Goal: Transaction & Acquisition: Book appointment/travel/reservation

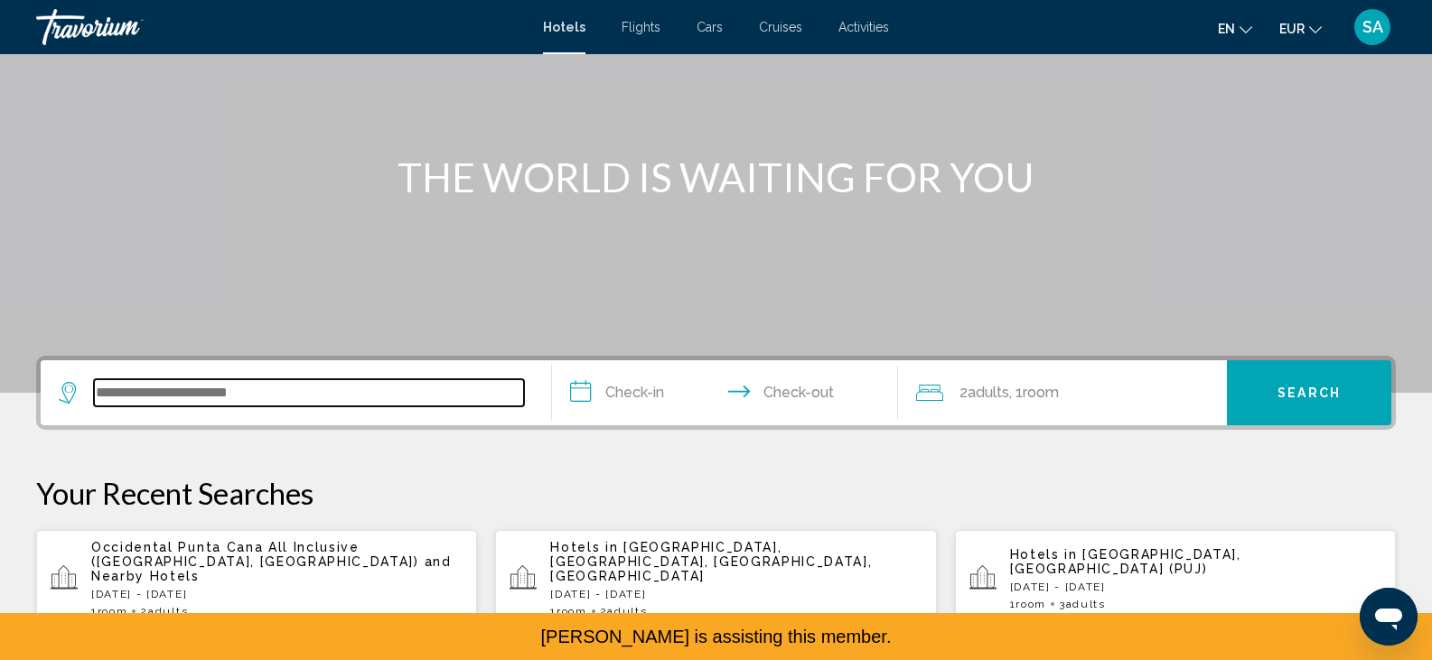
click at [131, 390] on input "Search widget" at bounding box center [309, 392] width 430 height 27
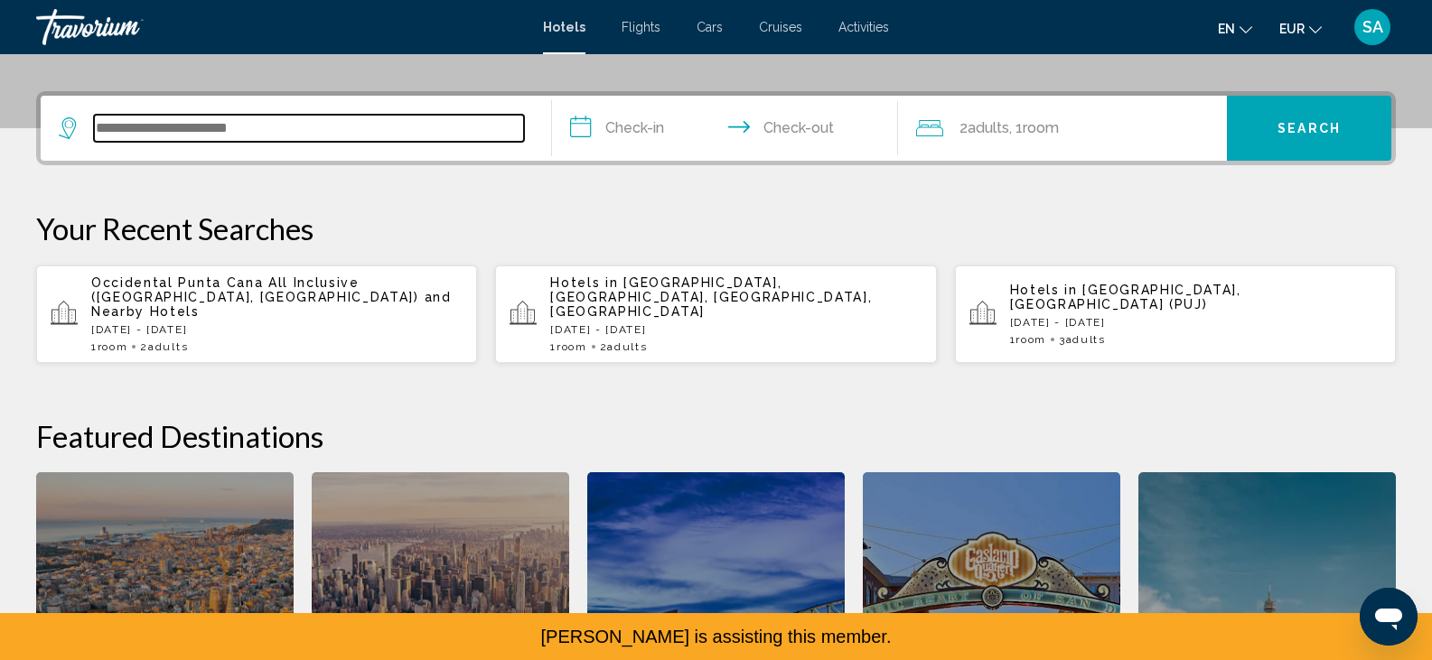
scroll to position [446, 0]
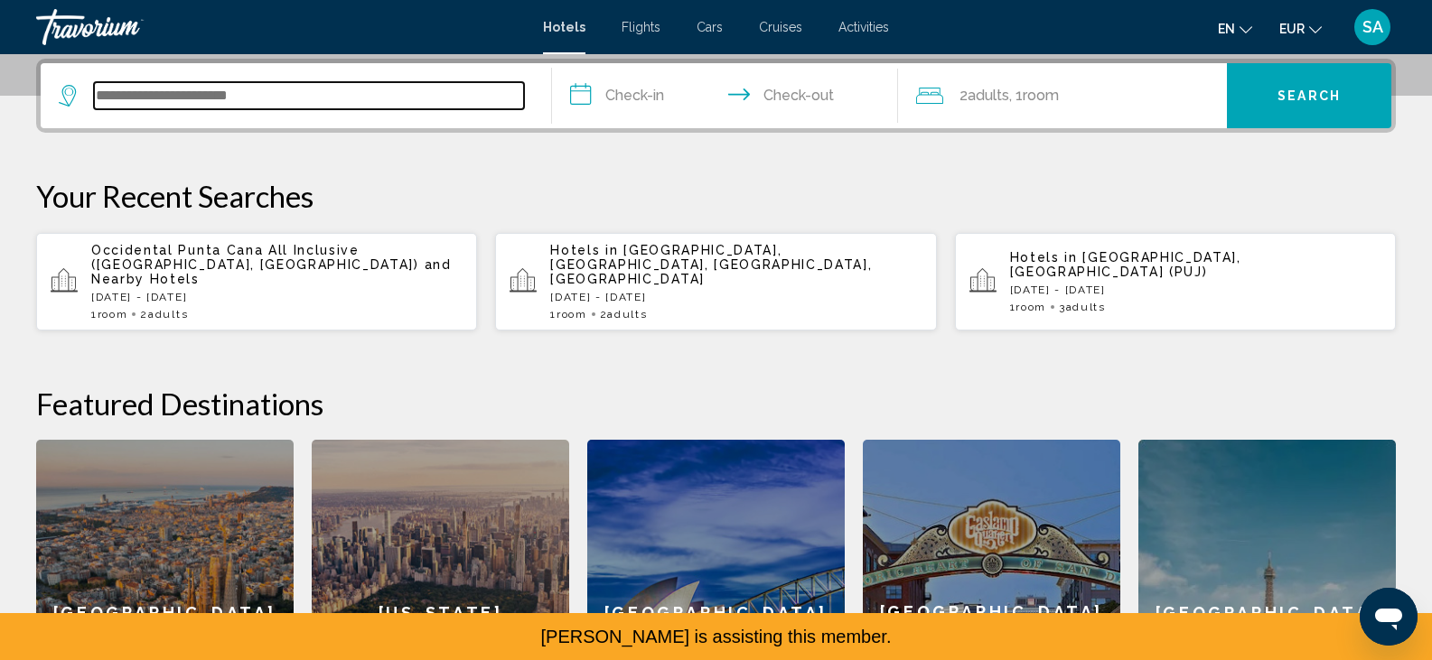
paste input "**********"
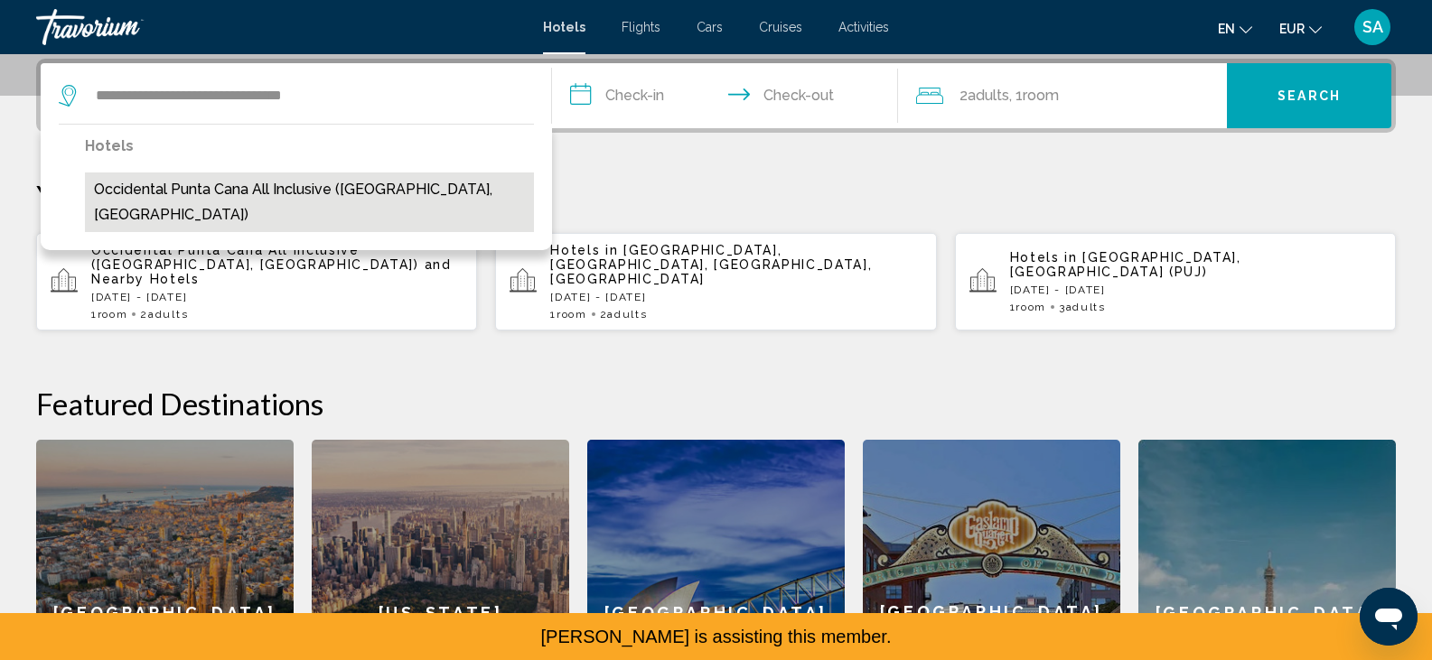
click at [257, 191] on button "Occidental Punta Cana All Inclusive (Punta Cana, DO)" at bounding box center [309, 203] width 449 height 60
type input "**********"
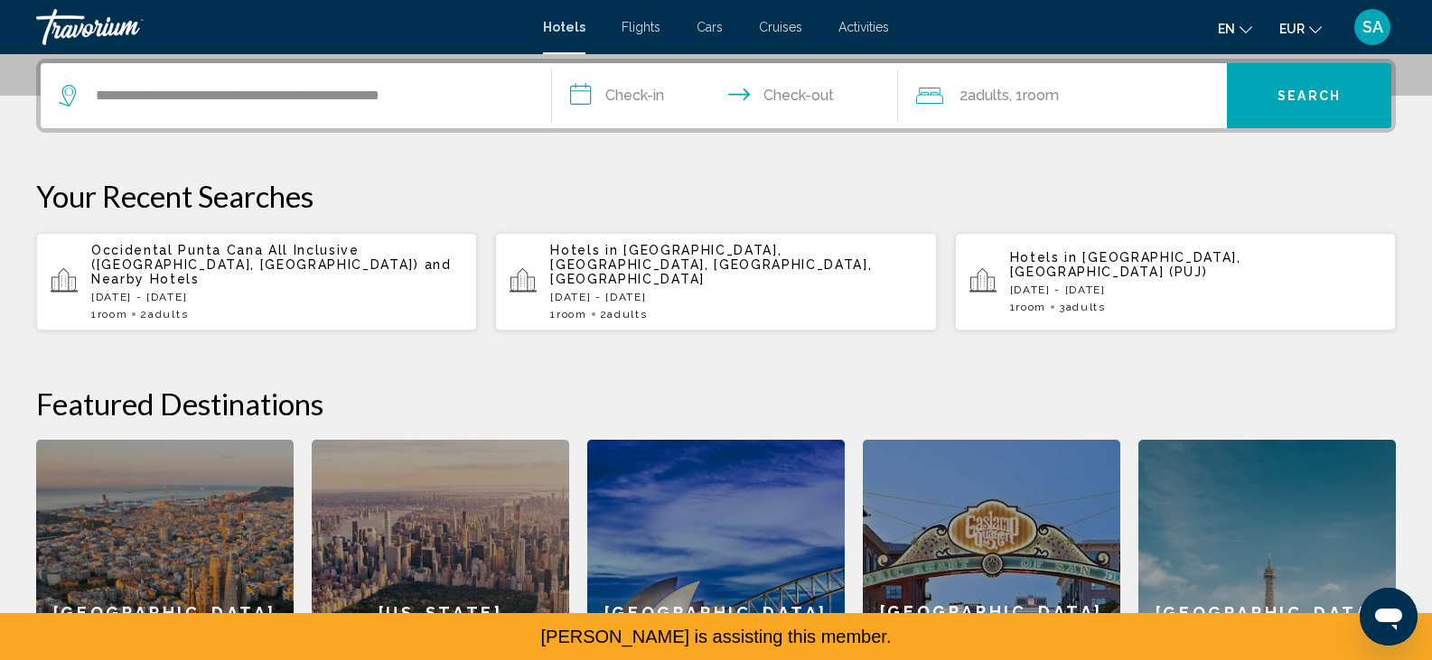
click at [622, 91] on input "**********" at bounding box center [729, 98] width 354 height 70
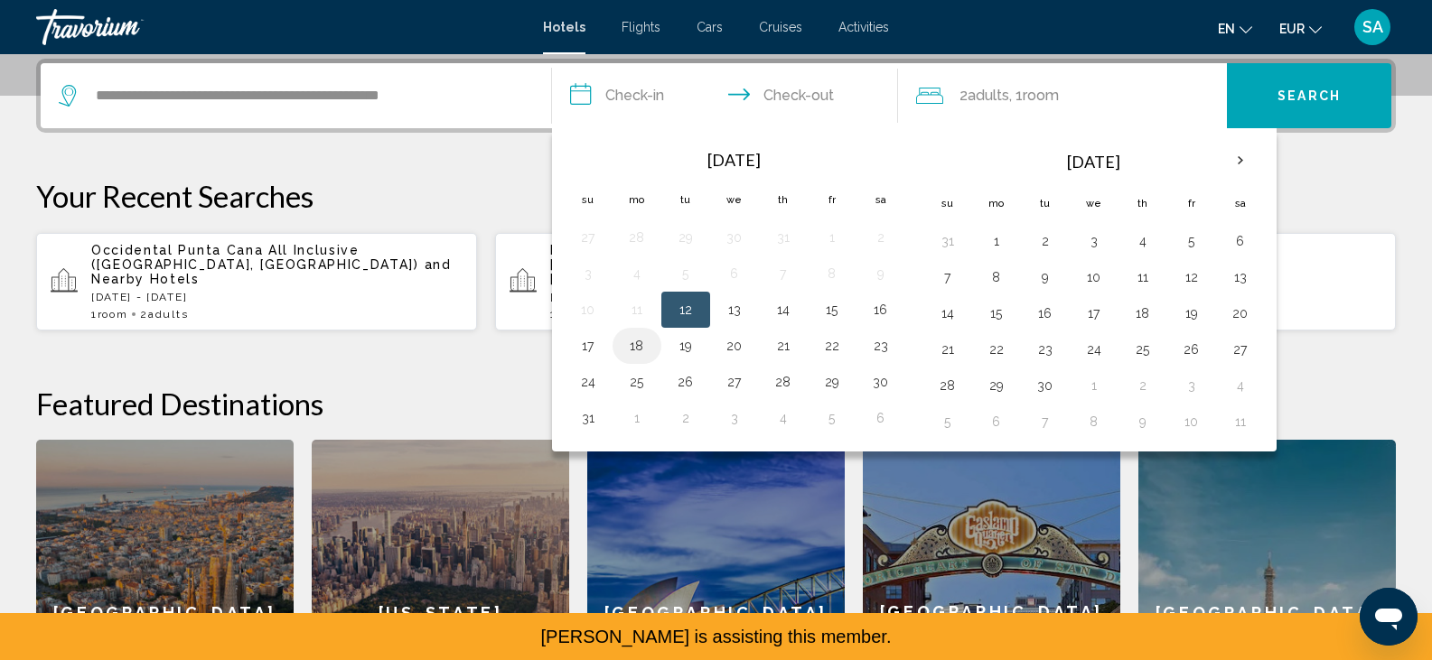
click at [632, 355] on button "18" at bounding box center [636, 345] width 29 height 25
click at [785, 348] on button "21" at bounding box center [783, 345] width 29 height 25
type input "**********"
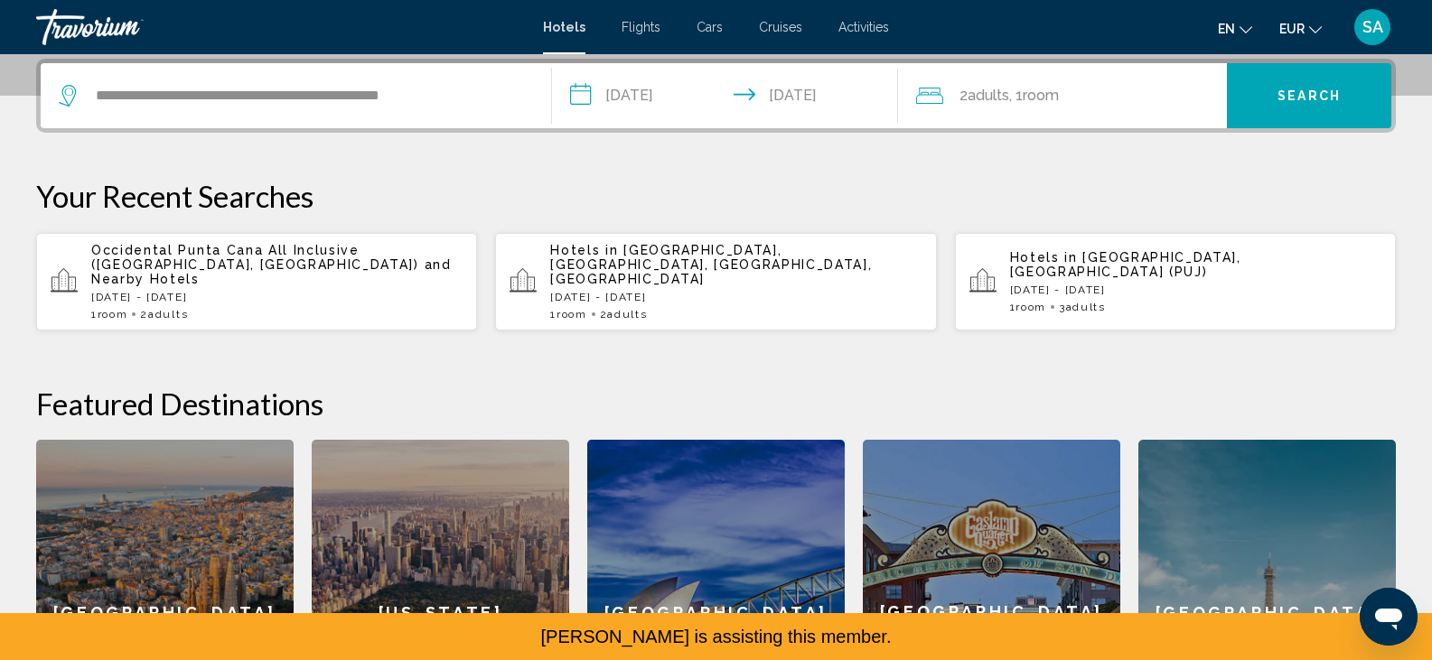
click at [1315, 131] on div "**********" at bounding box center [715, 96] width 1359 height 74
click at [1288, 107] on button "Search" at bounding box center [1309, 95] width 164 height 65
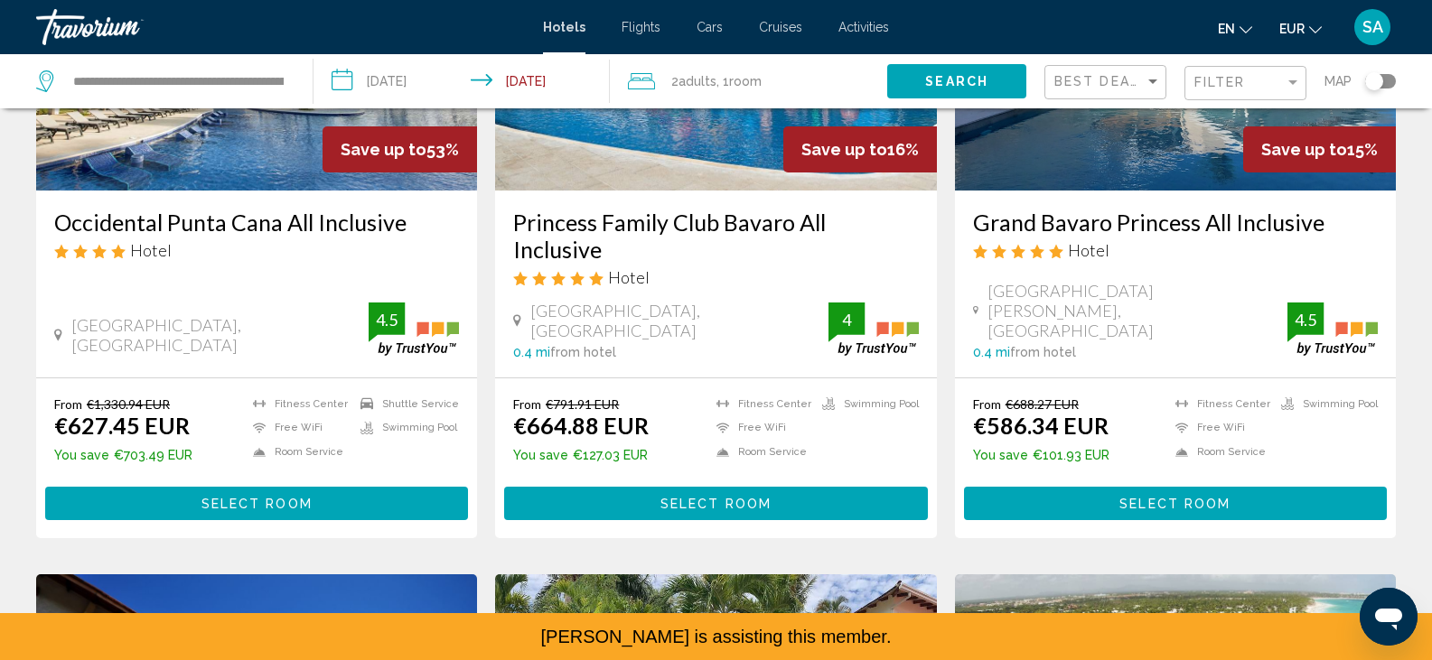
scroll to position [271, 0]
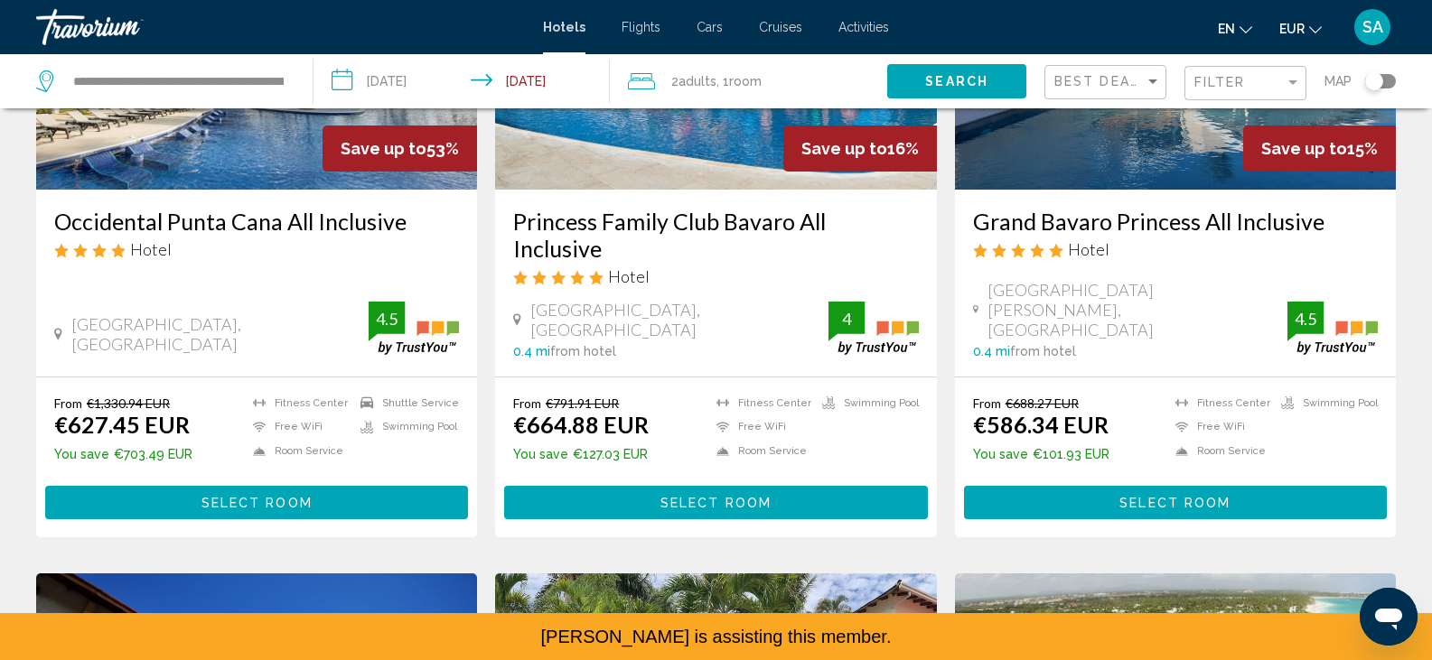
click at [255, 496] on span "Select Room" at bounding box center [256, 503] width 111 height 14
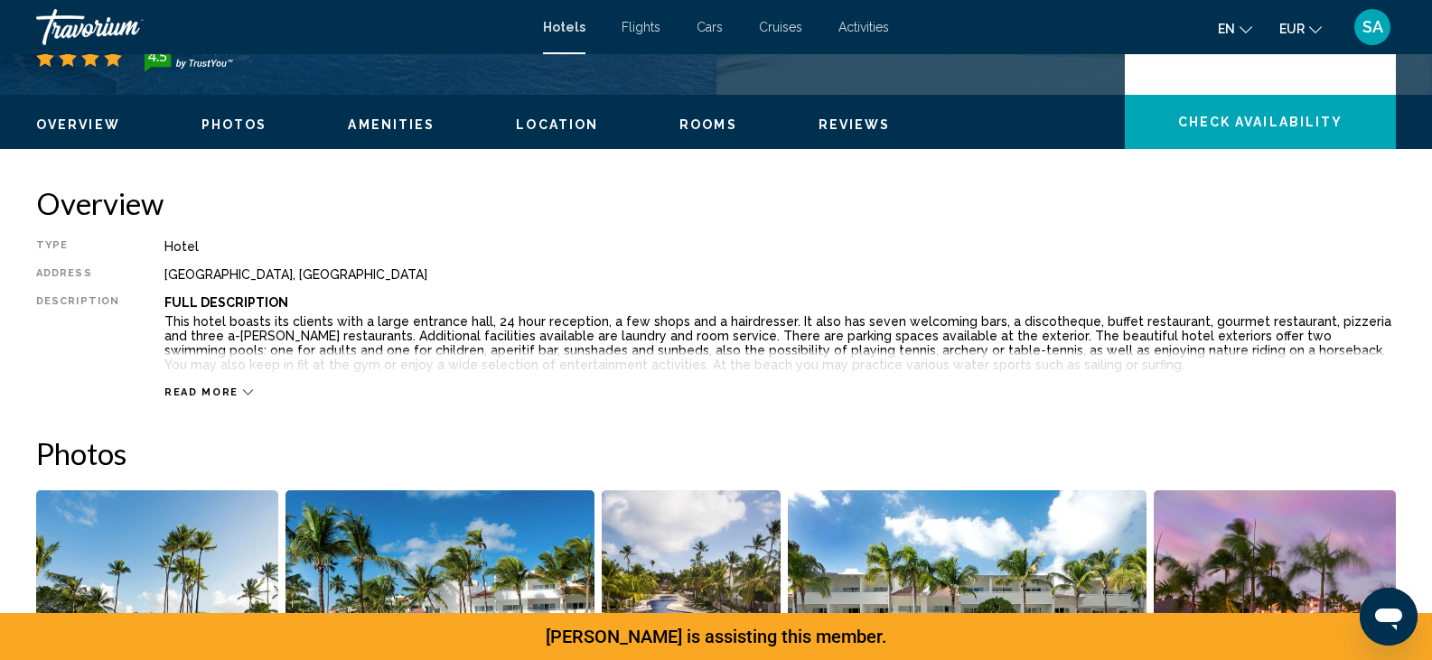
scroll to position [502, 0]
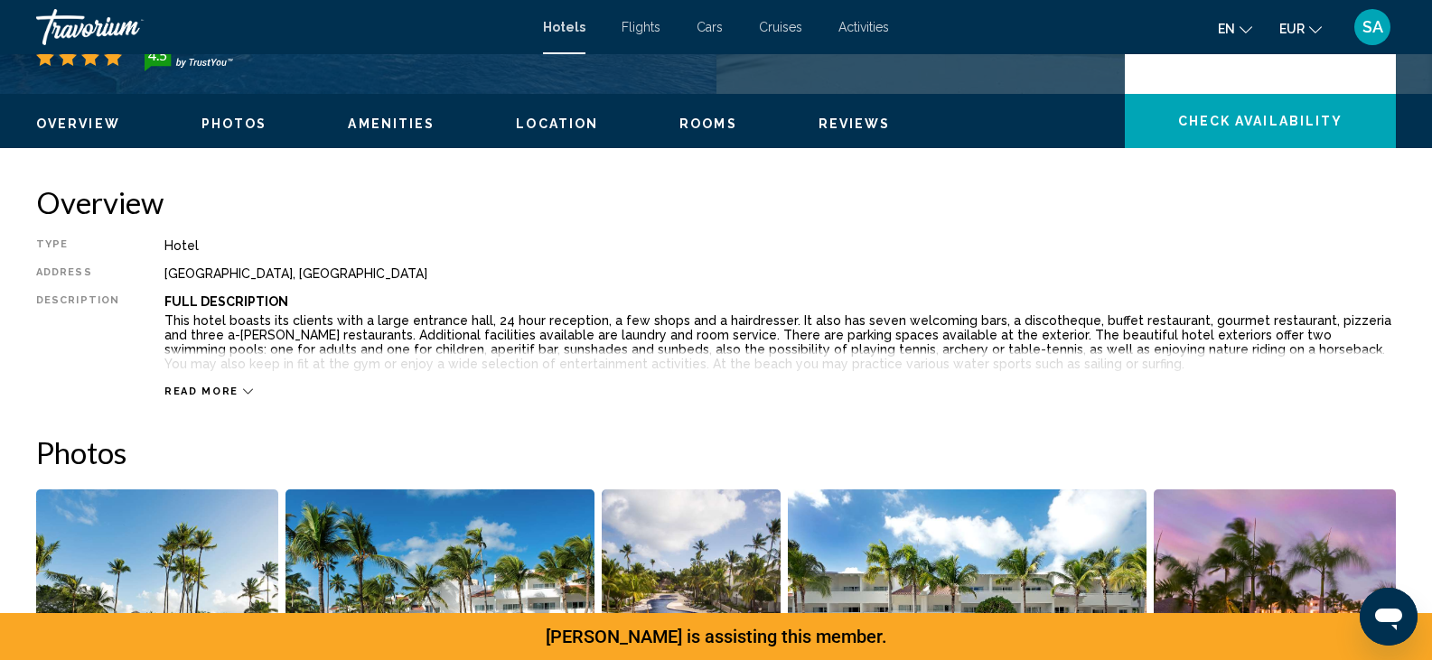
click at [201, 383] on div "Read more" at bounding box center [779, 374] width 1231 height 50
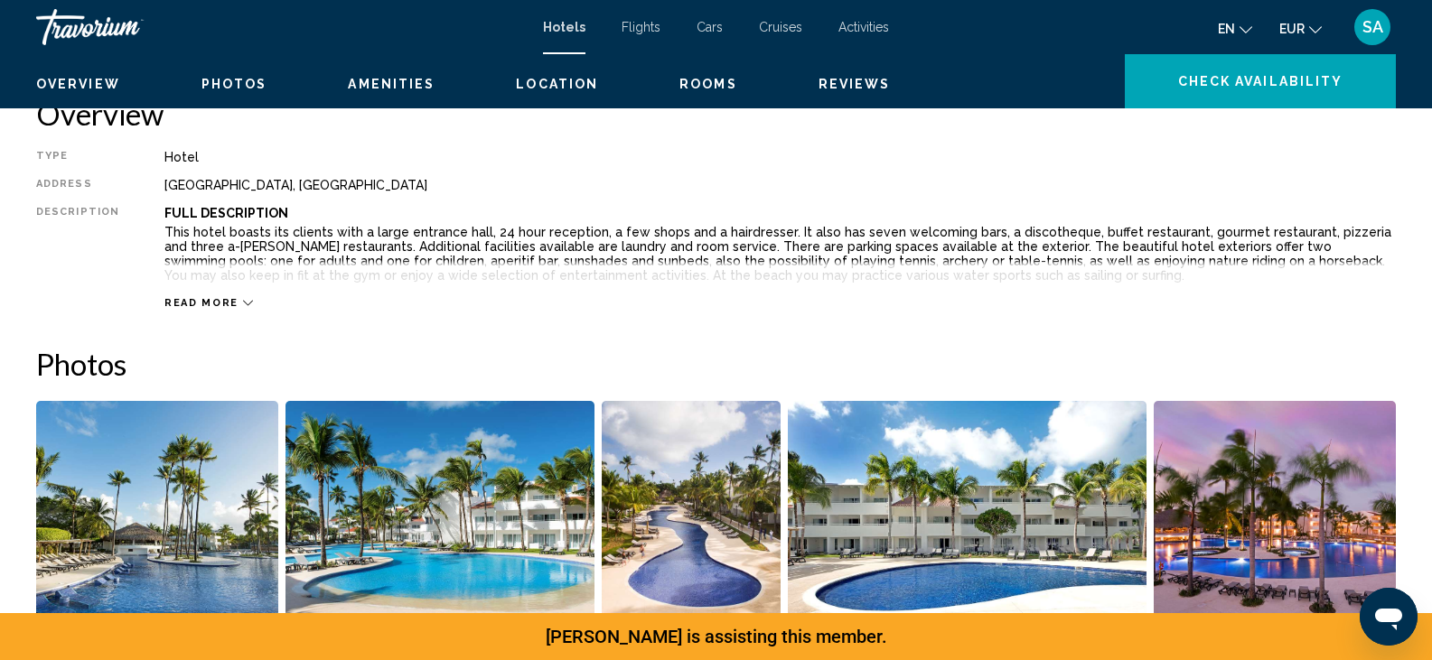
scroll to position [595, 0]
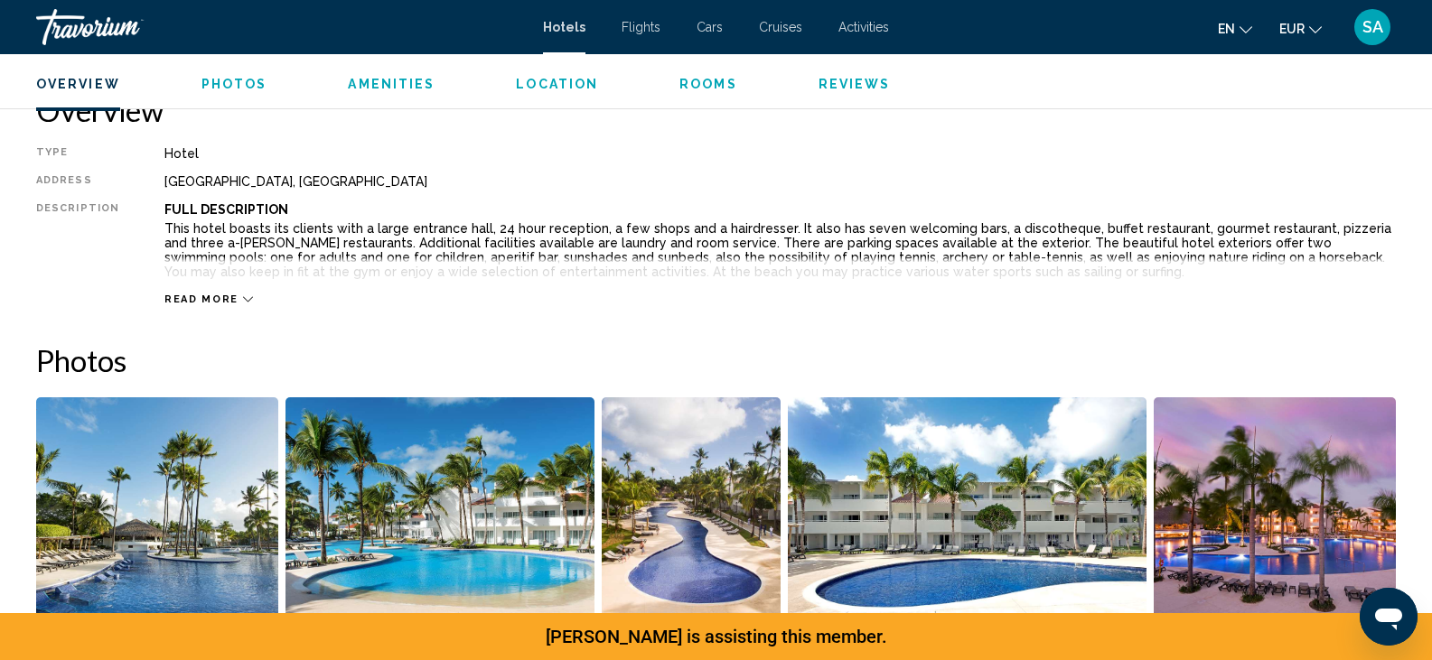
click at [193, 295] on span "Read more" at bounding box center [201, 300] width 74 height 12
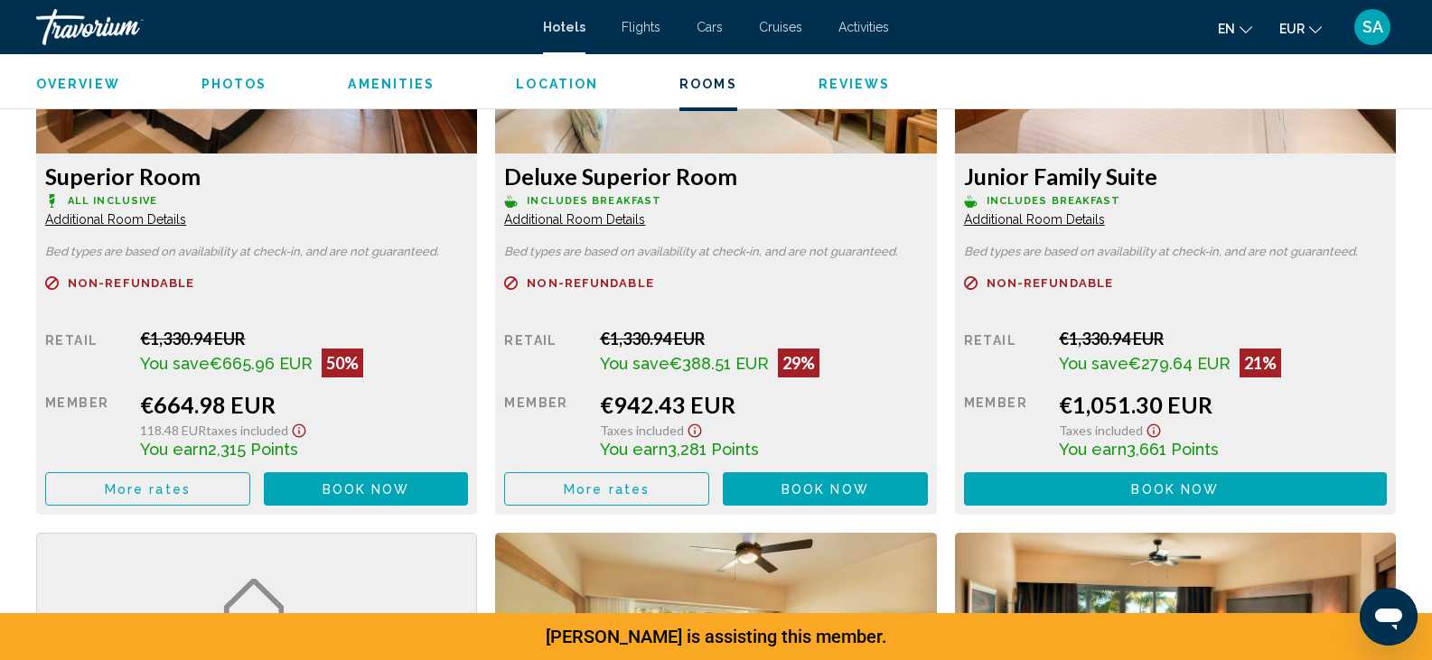
scroll to position [2578, 0]
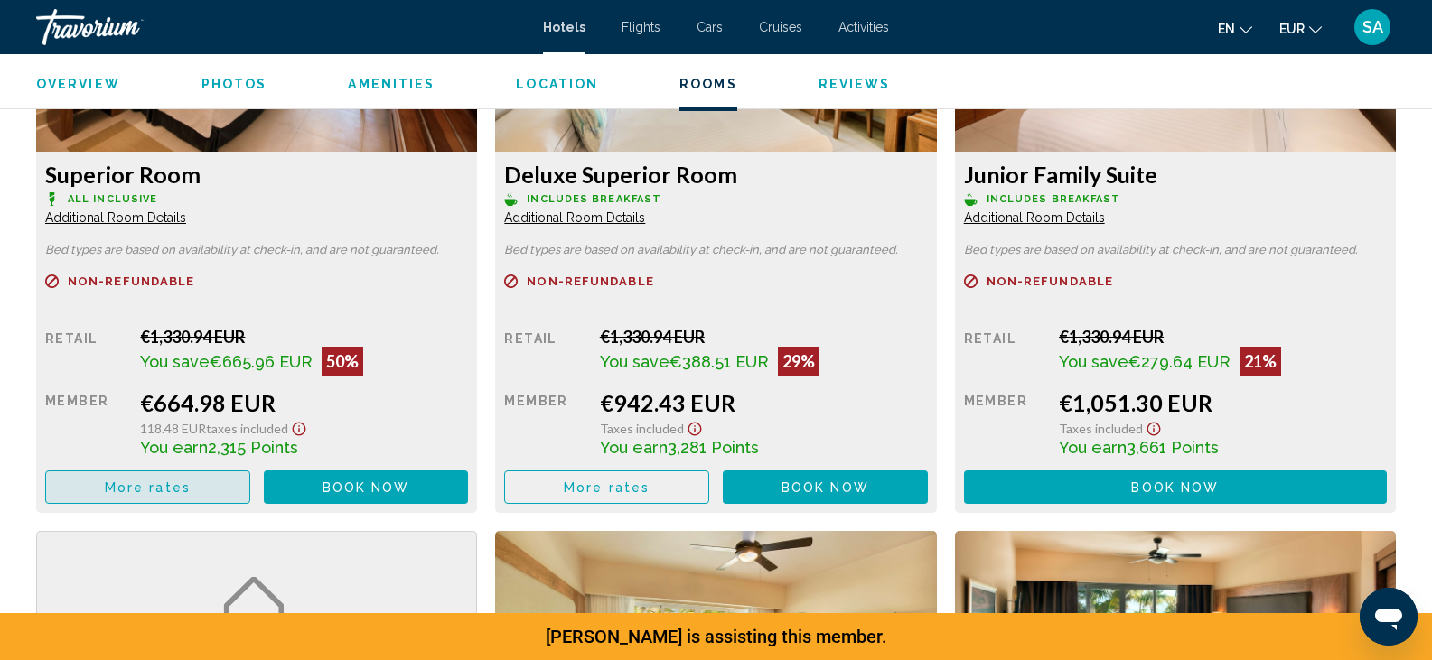
click at [161, 498] on button "More rates" at bounding box center [147, 487] width 205 height 33
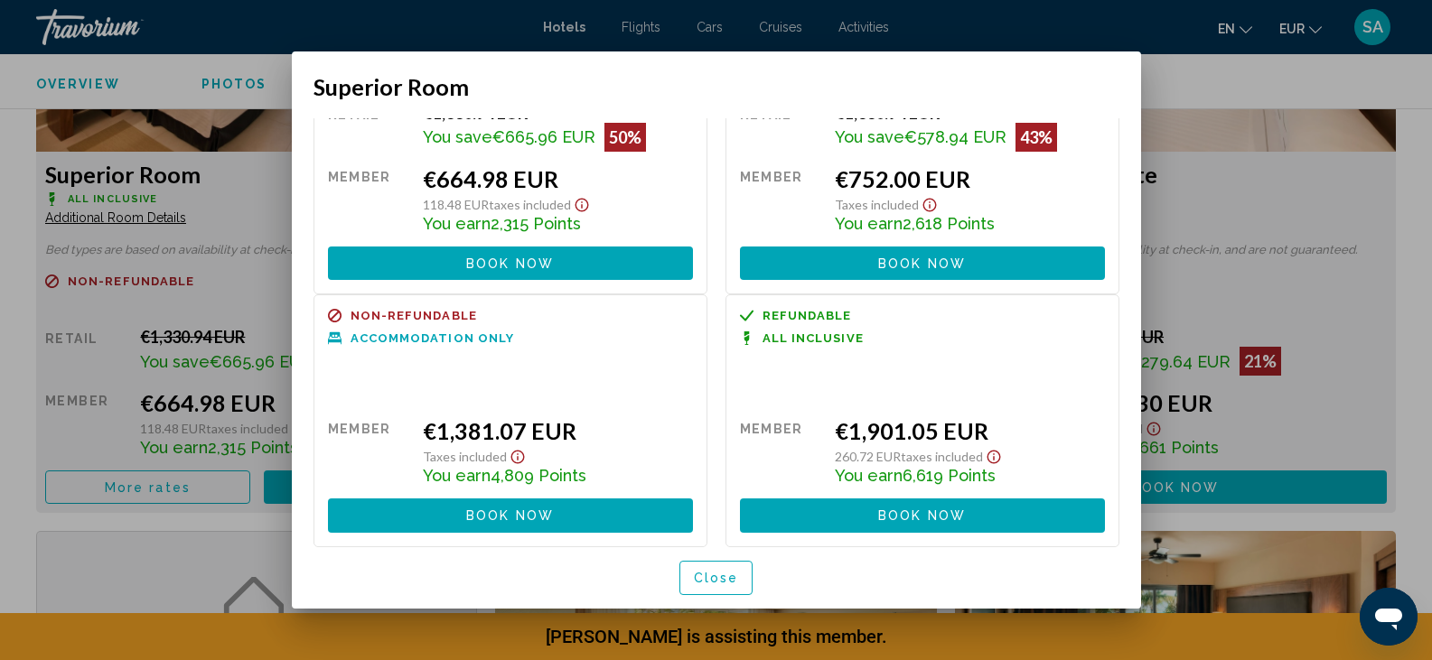
scroll to position [0, 0]
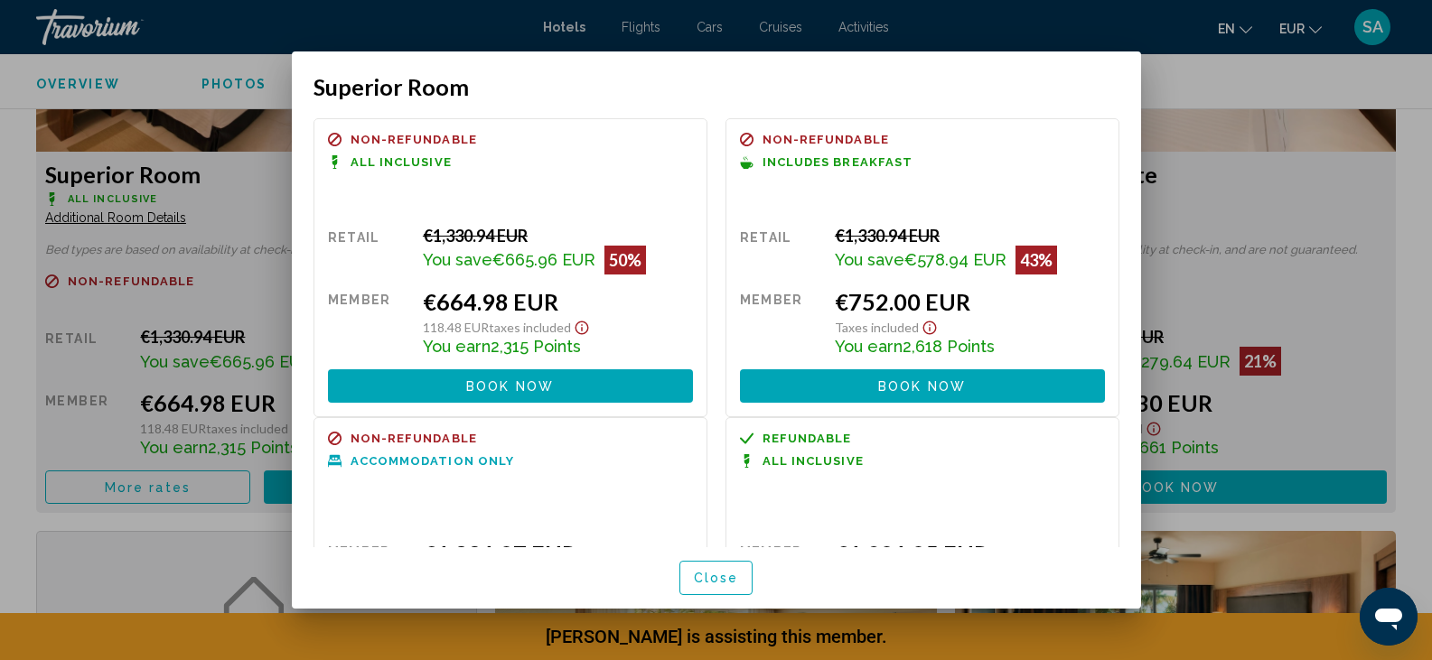
click at [1256, 197] on div at bounding box center [716, 330] width 1432 height 660
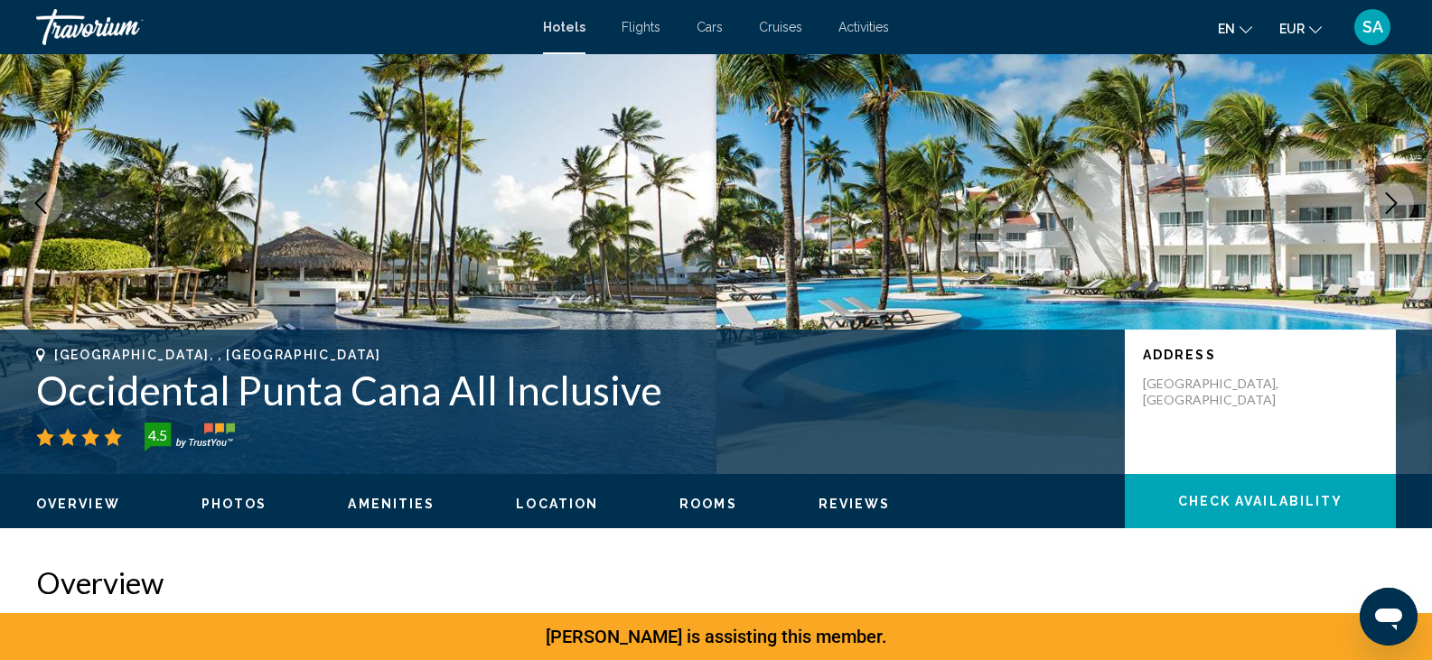
scroll to position [26, 0]
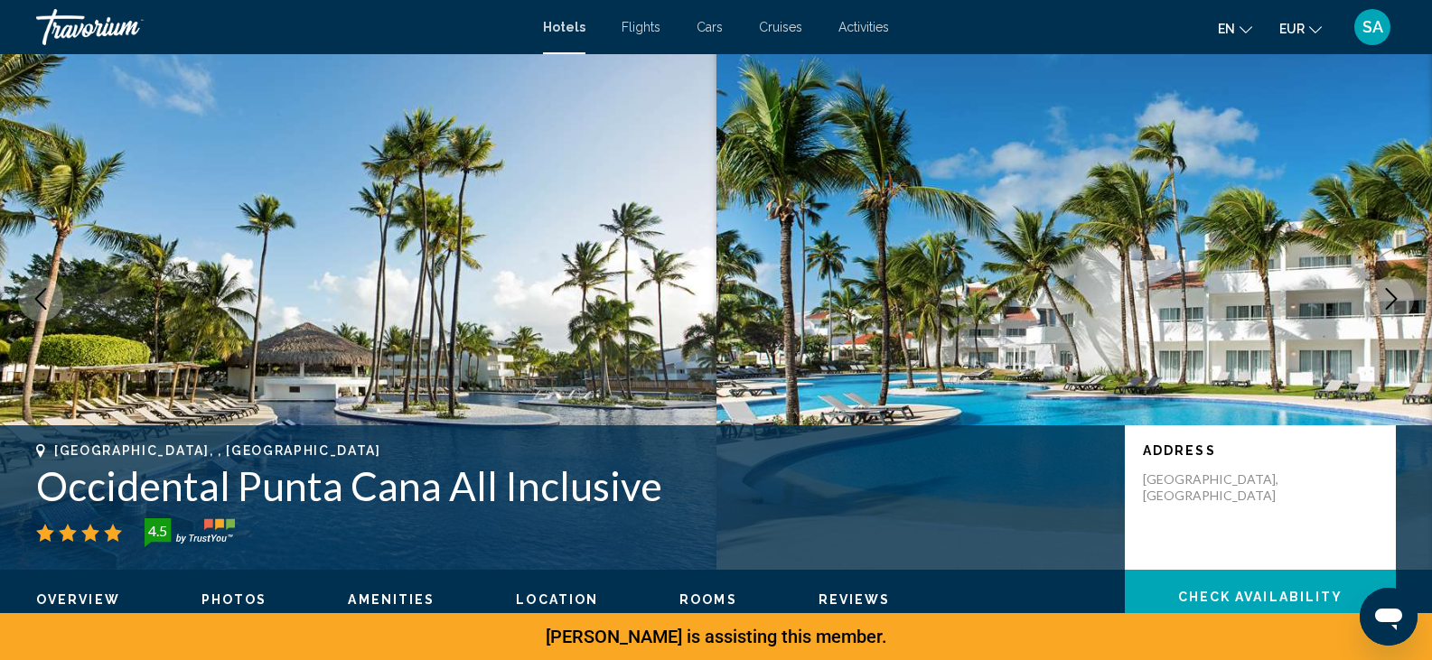
drag, startPoint x: 41, startPoint y: 489, endPoint x: 675, endPoint y: 480, distance: 634.1
click at [675, 480] on h1 "Occidental Punta Cana All Inclusive" at bounding box center [571, 485] width 1070 height 47
copy h1 "Occidental Punta Cana All Inclusive"
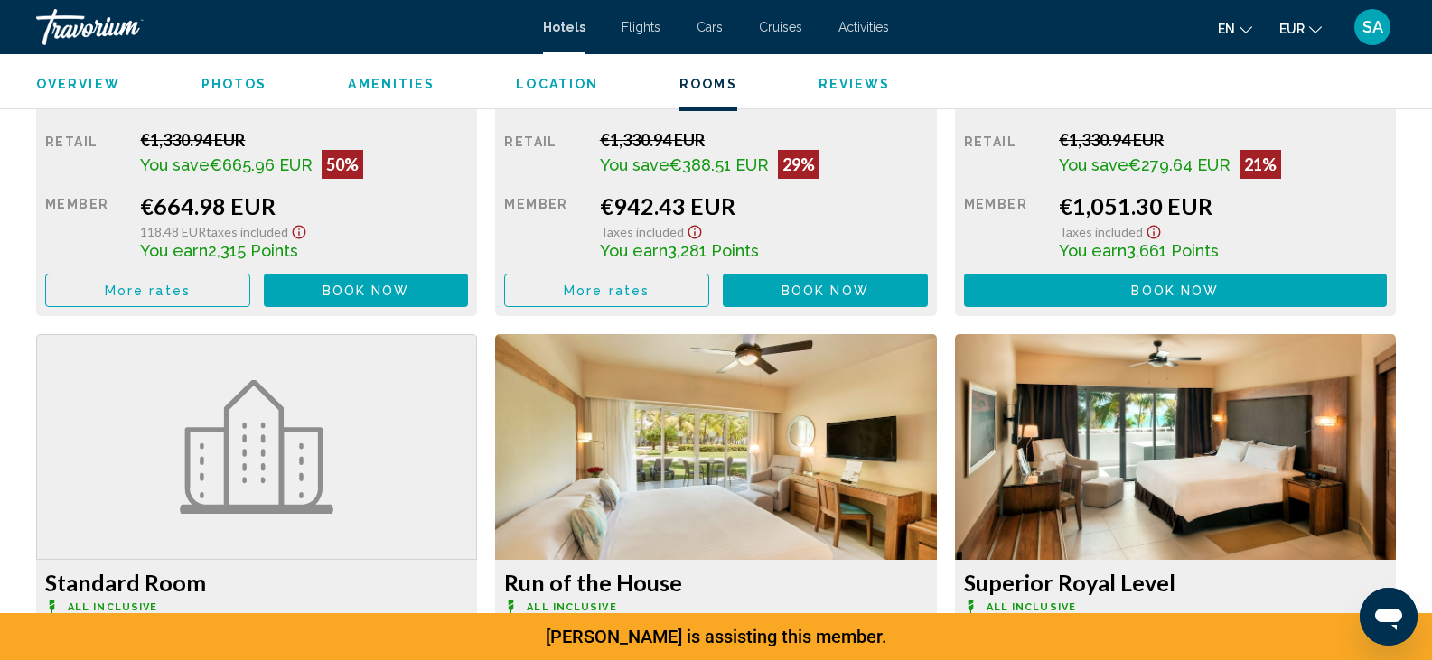
scroll to position [2777, 0]
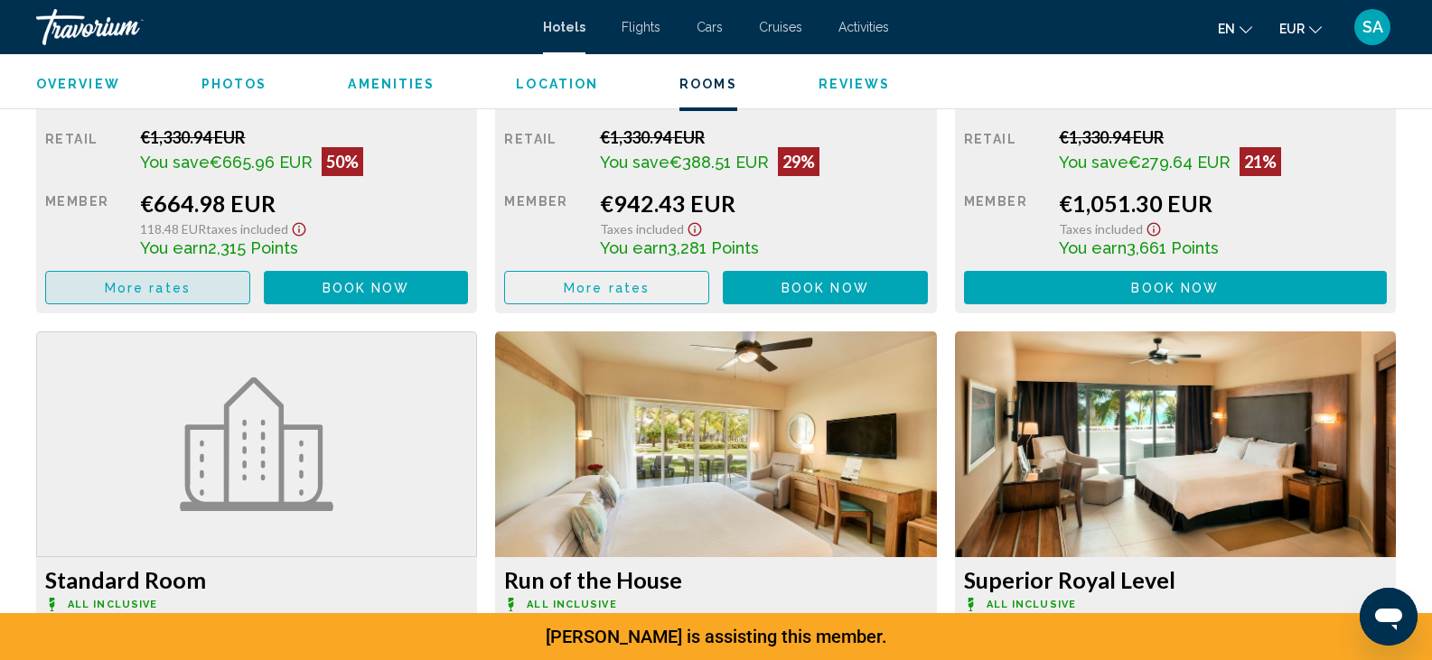
click at [197, 283] on button "More rates" at bounding box center [147, 287] width 205 height 33
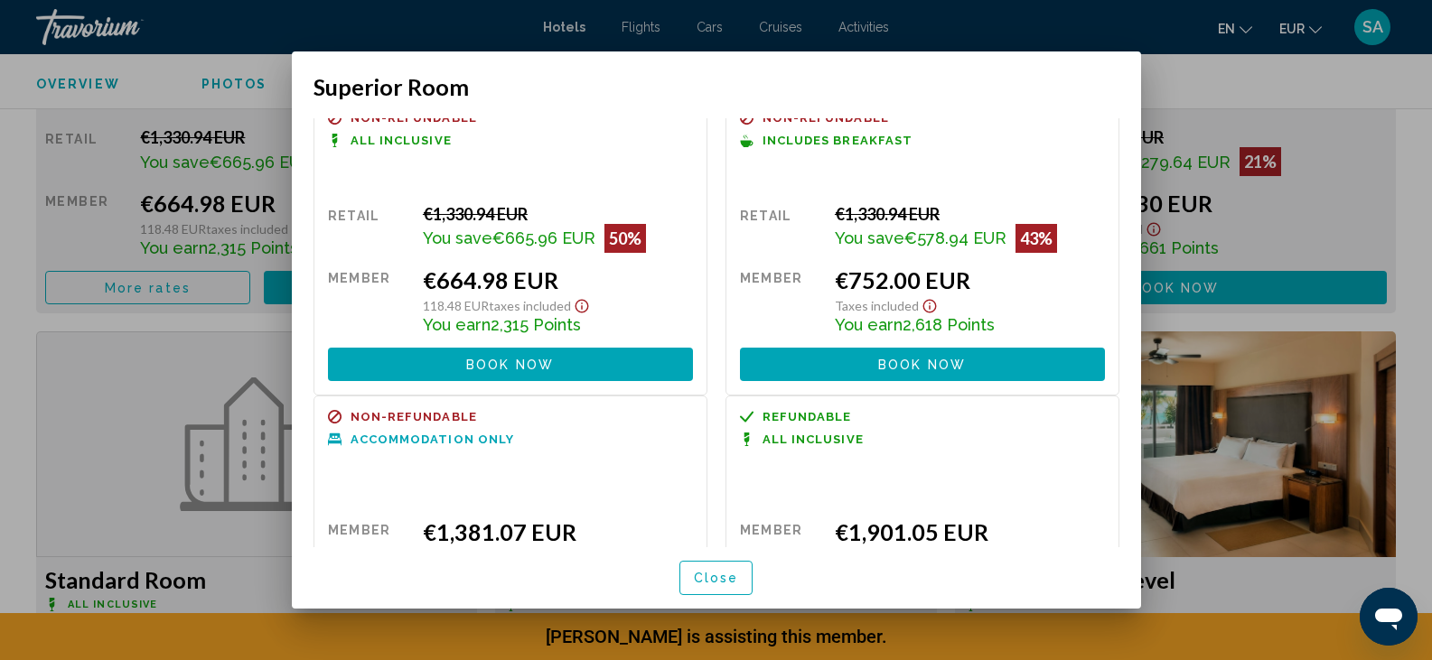
scroll to position [0, 0]
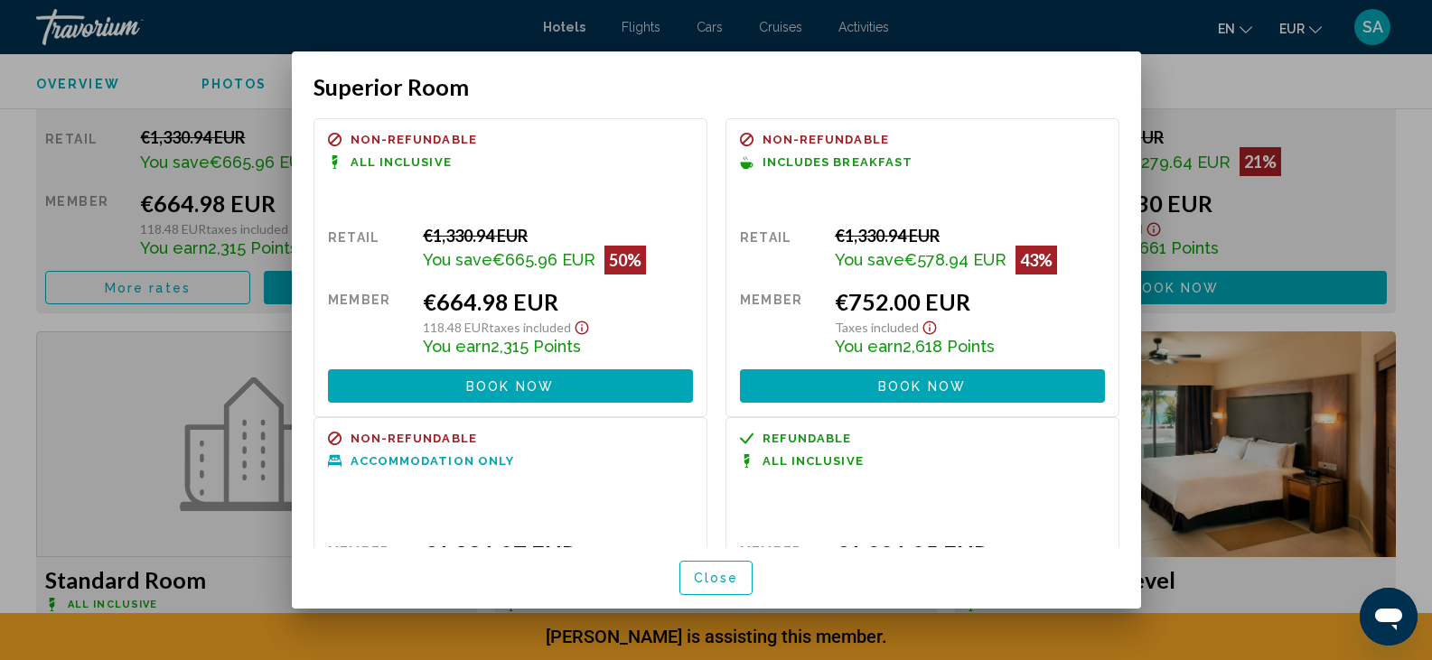
click at [878, 380] on span "Book now" at bounding box center [922, 386] width 88 height 14
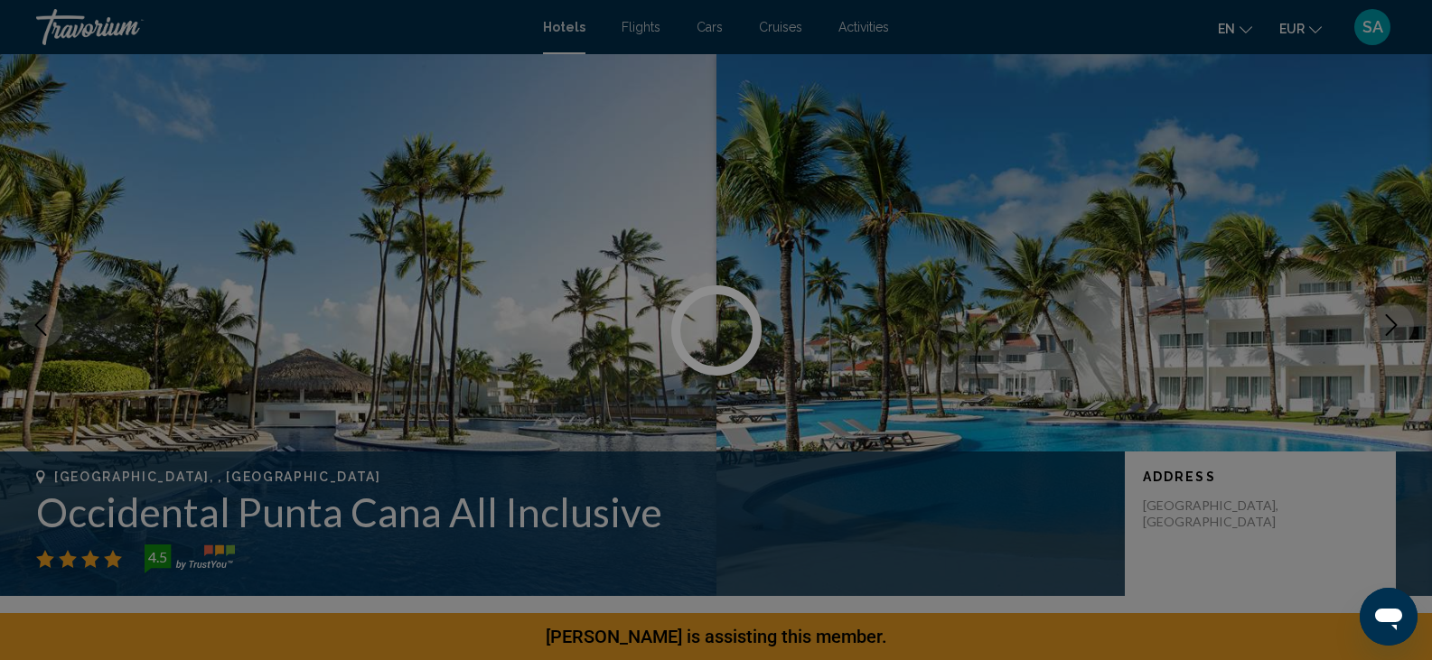
scroll to position [2777, 0]
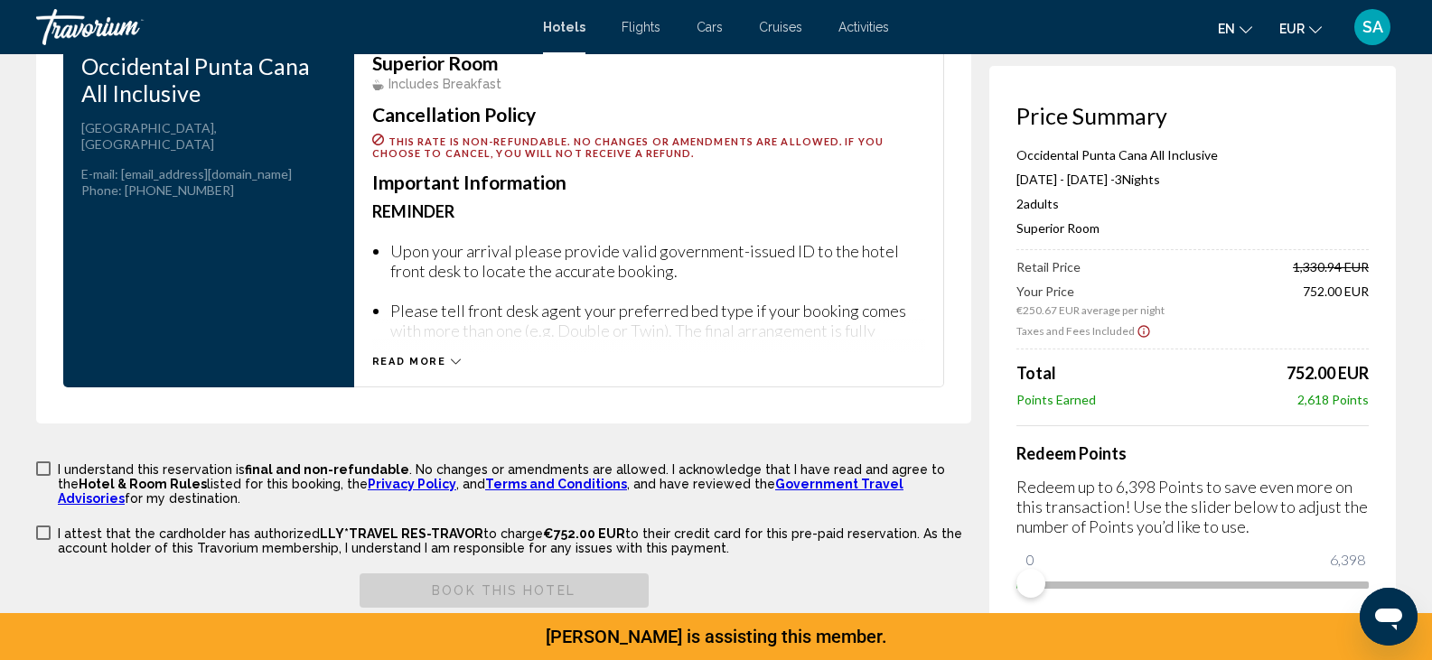
scroll to position [2369, 0]
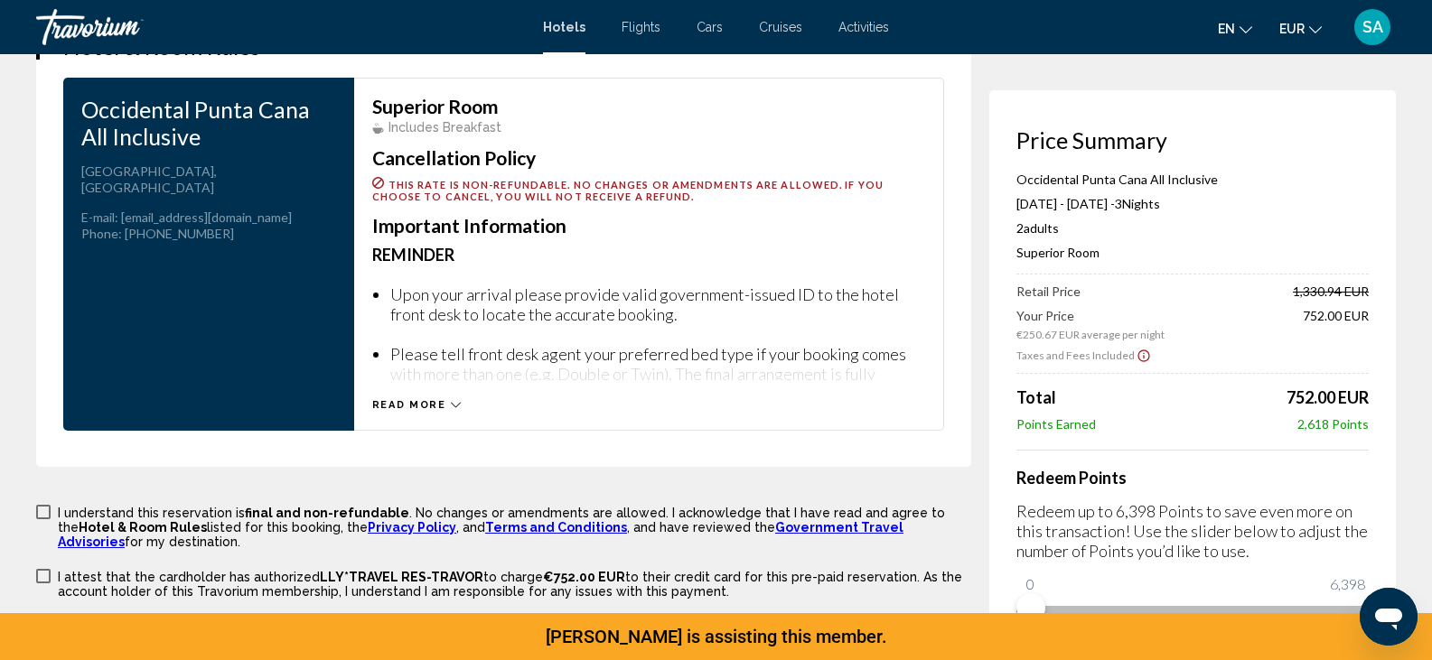
click at [407, 408] on span "Read more" at bounding box center [409, 405] width 74 height 12
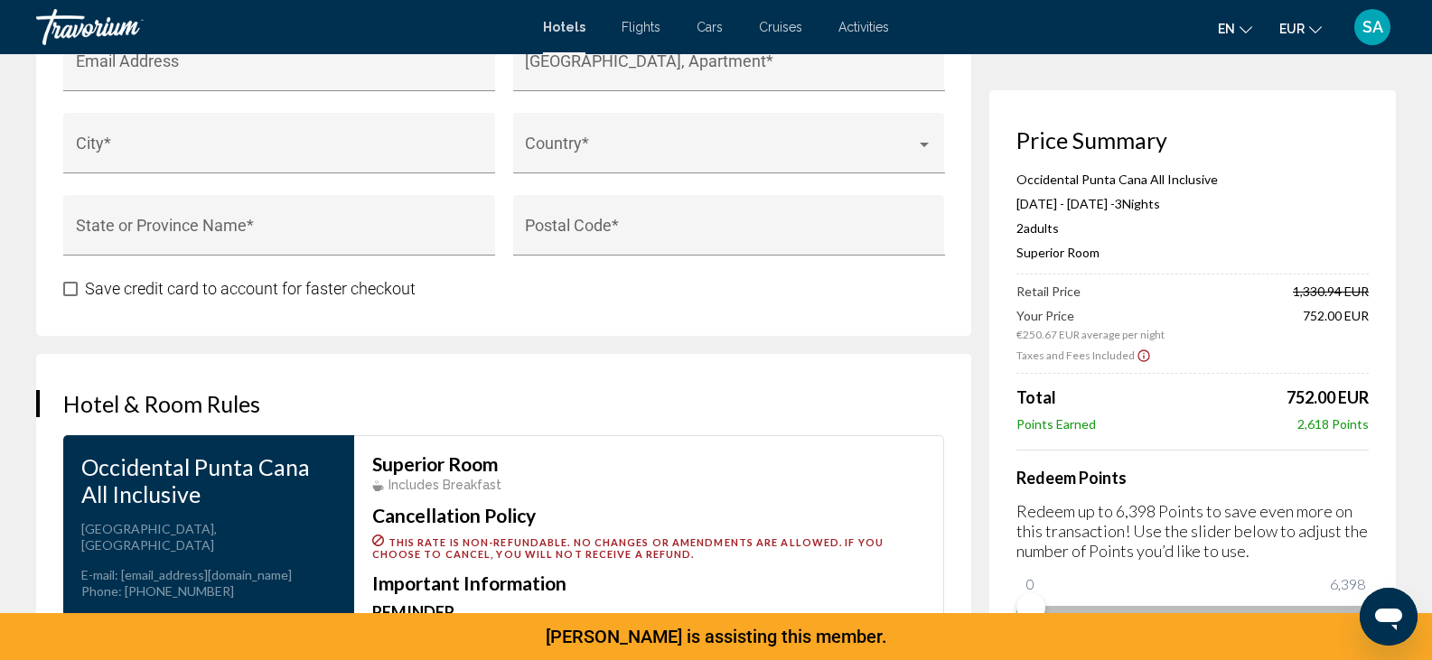
scroll to position [2001, 0]
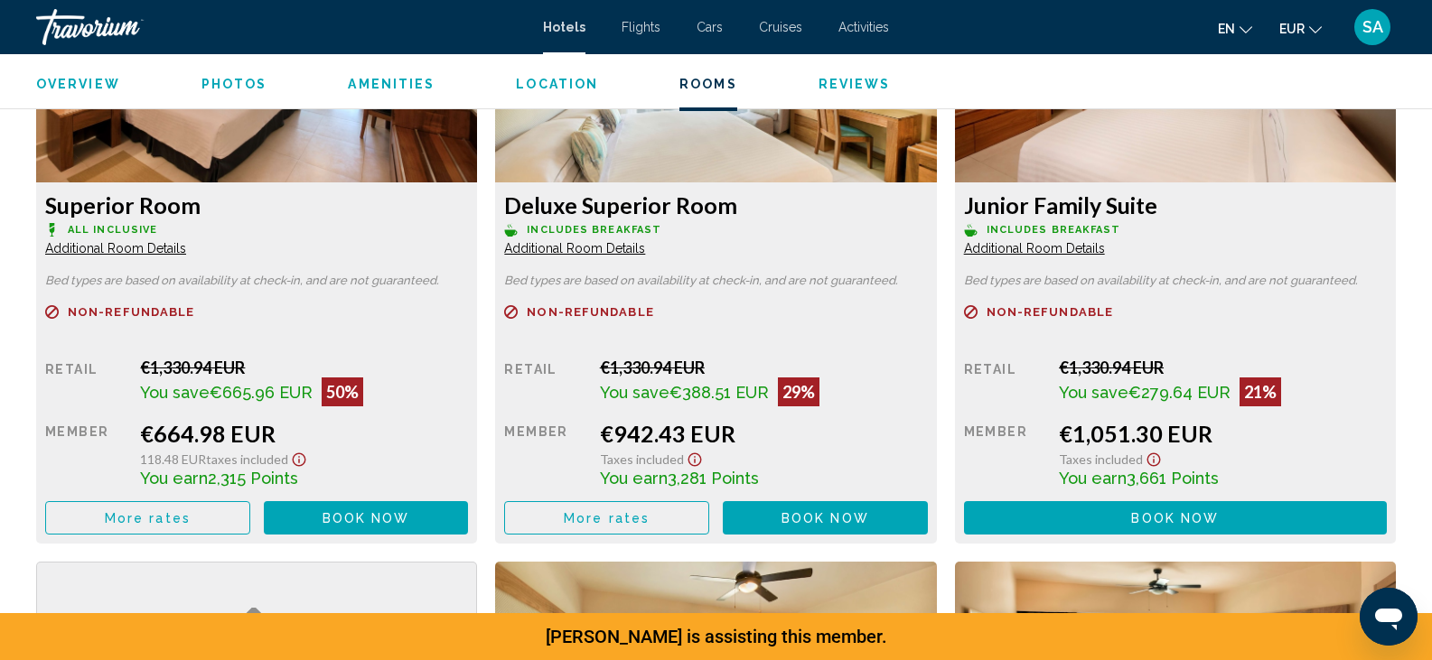
scroll to position [2548, 0]
